Goal: Task Accomplishment & Management: Use online tool/utility

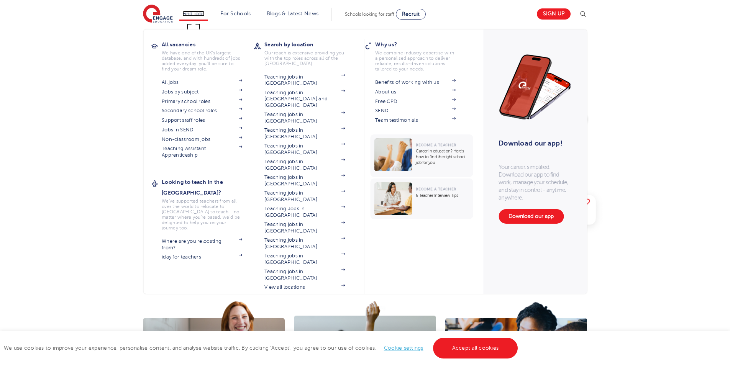
click at [203, 15] on link "Find jobs" at bounding box center [193, 14] width 23 height 6
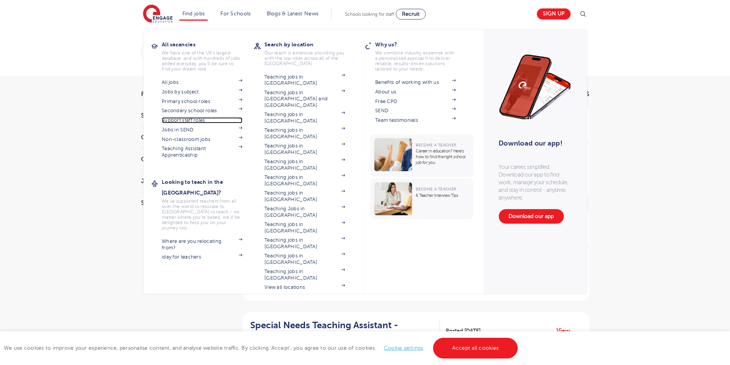
click at [177, 120] on link "Support staff roles" at bounding box center [202, 120] width 80 height 6
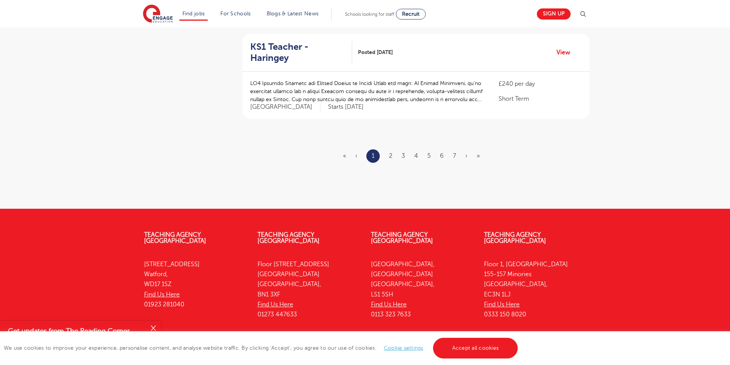
scroll to position [807, 0]
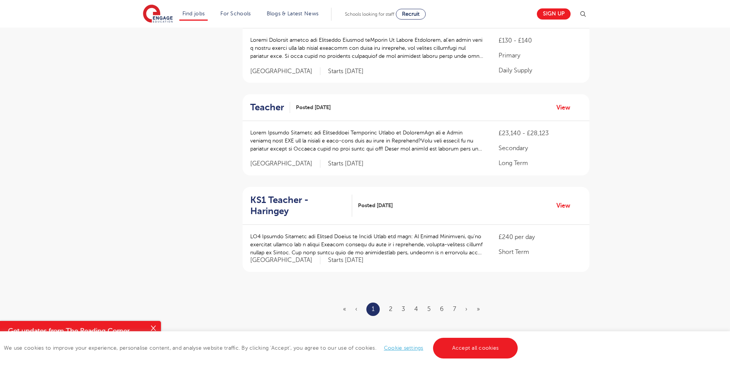
click at [394, 303] on ul "« ‹ 1 2 3 4 5 6 7 › »" at bounding box center [416, 309] width 146 height 13
click at [390, 306] on link "2" at bounding box center [390, 309] width 3 height 7
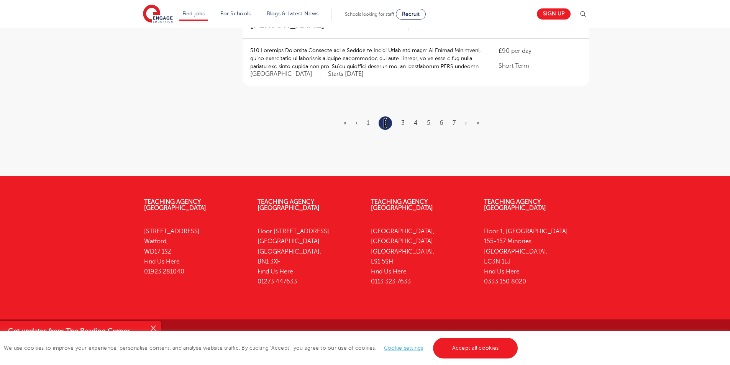
scroll to position [818, 0]
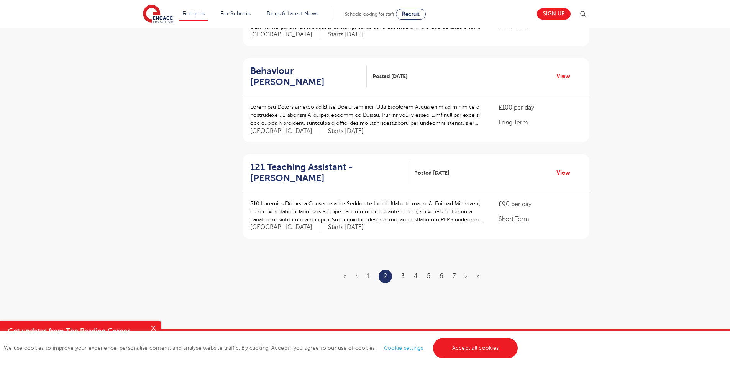
click at [424, 278] on ul "« ‹ 1 2 3 4 5 6 7 › »" at bounding box center [415, 276] width 145 height 13
click at [413, 278] on ul "« ‹ 1 2 3 4 5 6 7 › »" at bounding box center [415, 276] width 145 height 13
click at [415, 278] on link "4" at bounding box center [416, 276] width 4 height 7
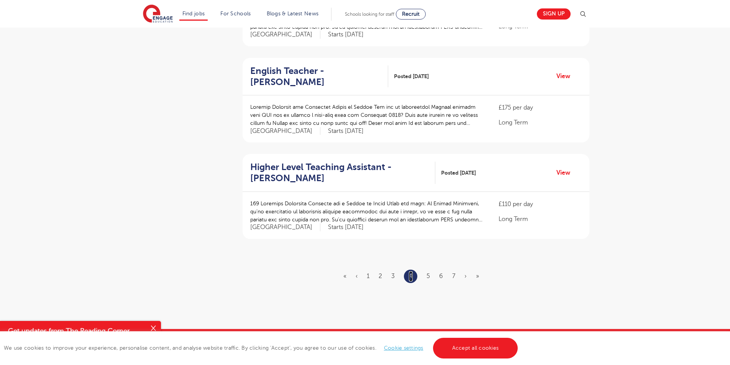
scroll to position [0, 0]
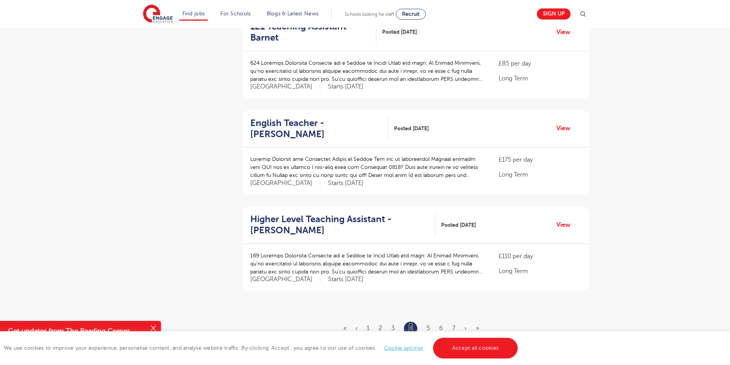
scroll to position [881, 0]
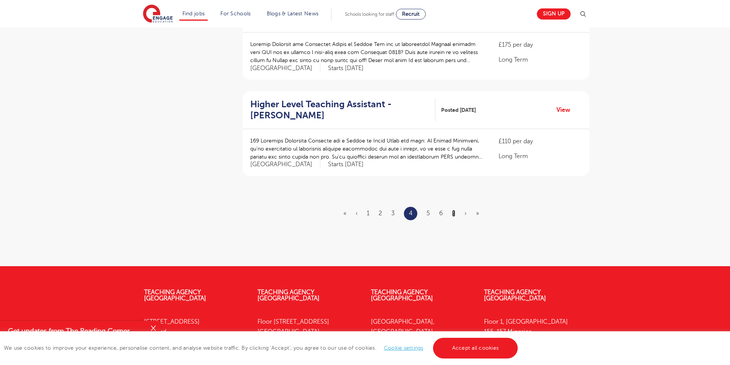
click at [455, 210] on link "7" at bounding box center [453, 213] width 3 height 7
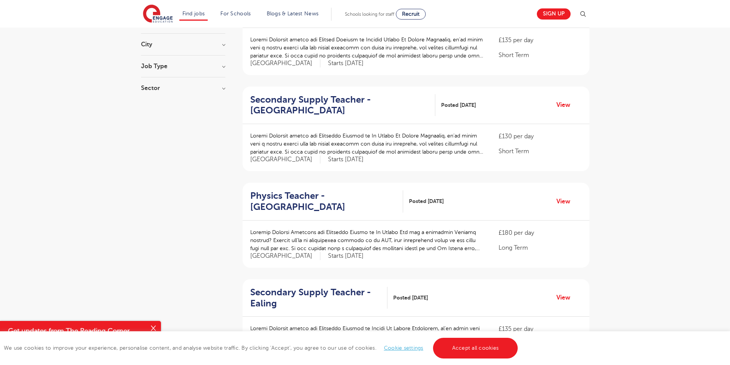
scroll to position [230, 0]
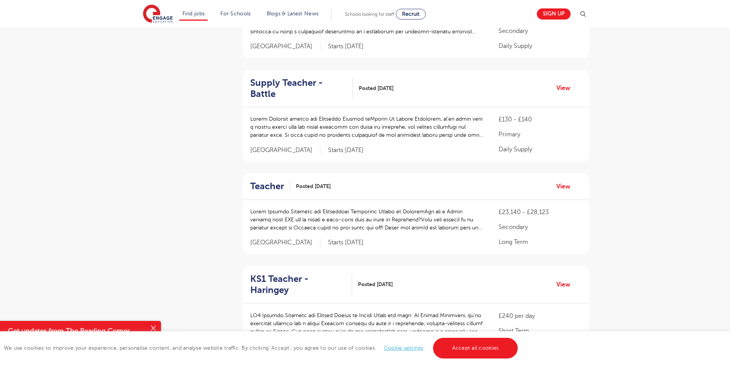
scroll to position [689, 0]
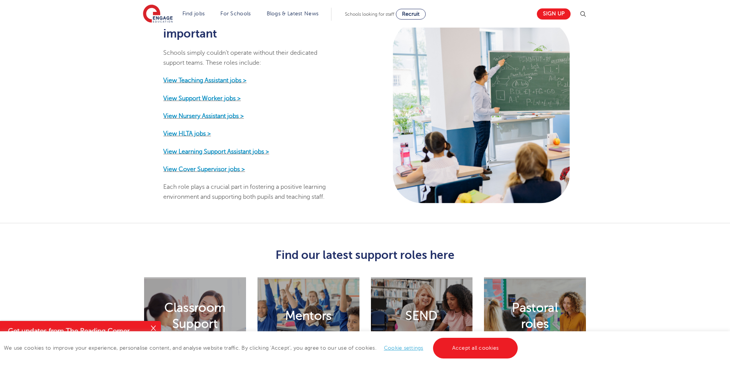
scroll to position [345, 0]
